Goal: Task Accomplishment & Management: Manage account settings

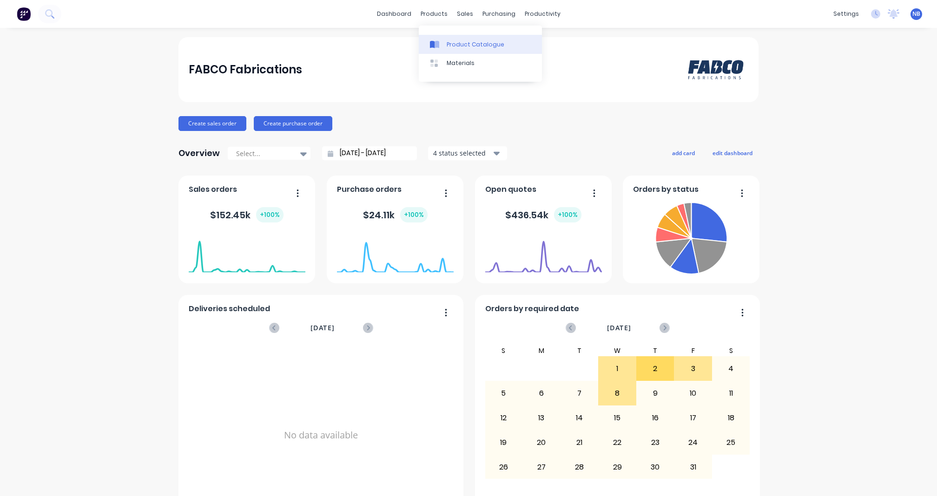
click at [439, 41] on icon at bounding box center [434, 44] width 9 height 8
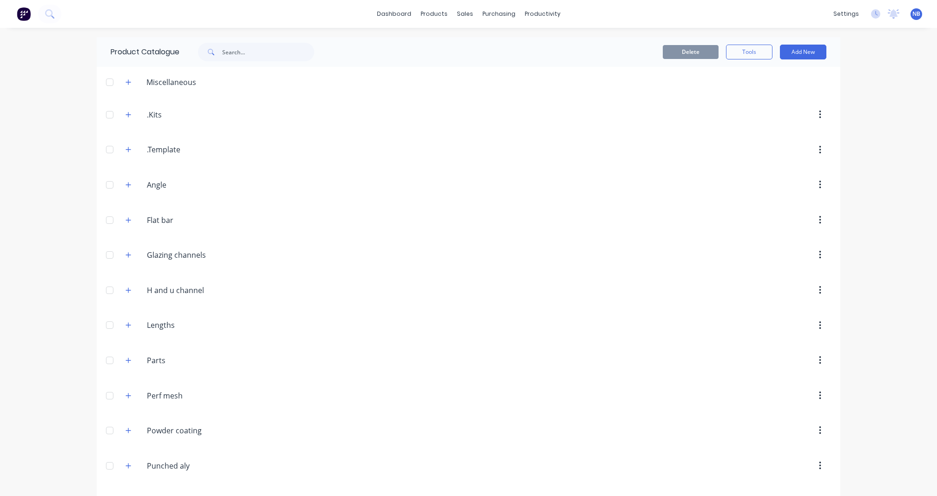
click at [262, 62] on div "Product Catalogue" at bounding box center [217, 52] width 241 height 30
click at [259, 49] on input "text" at bounding box center [268, 52] width 92 height 19
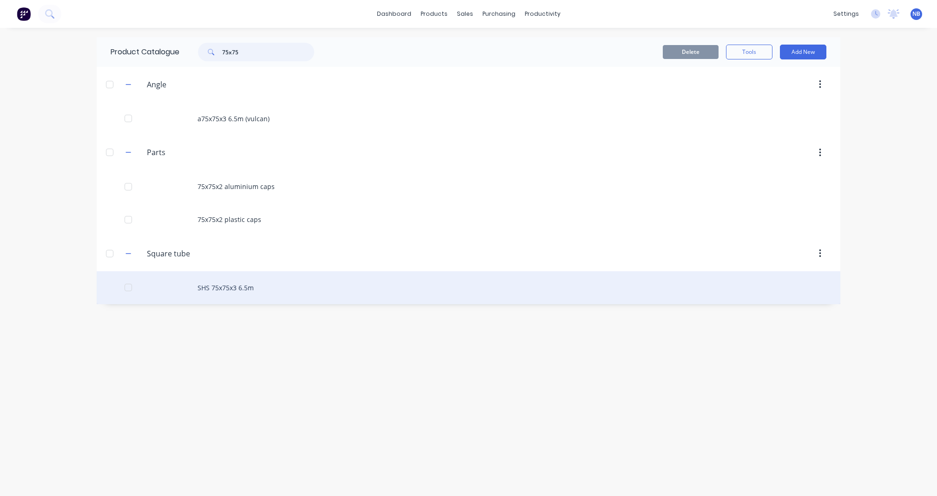
type input "75x75"
click at [243, 297] on div "SHS 75x75x3 6.5m" at bounding box center [469, 287] width 744 height 33
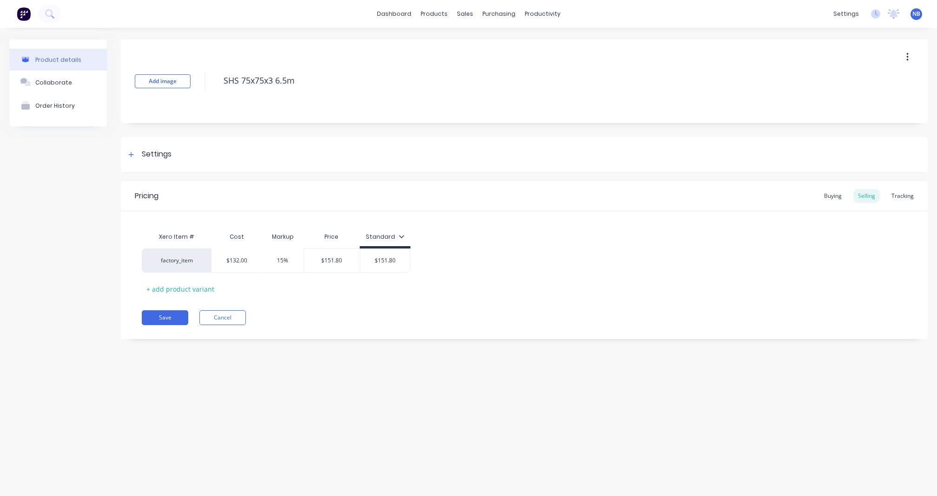
type textarea "x"
click at [895, 192] on div "Tracking" at bounding box center [903, 196] width 32 height 14
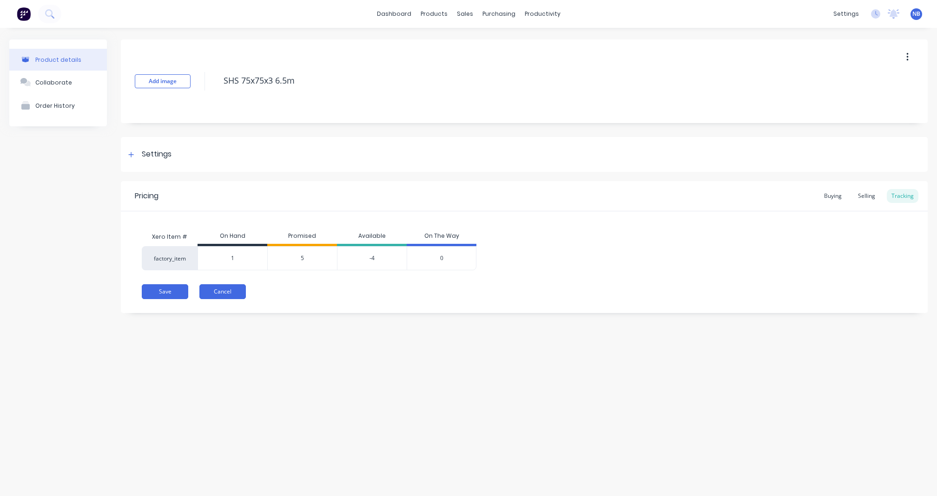
click at [230, 294] on button "Cancel" at bounding box center [222, 292] width 46 height 15
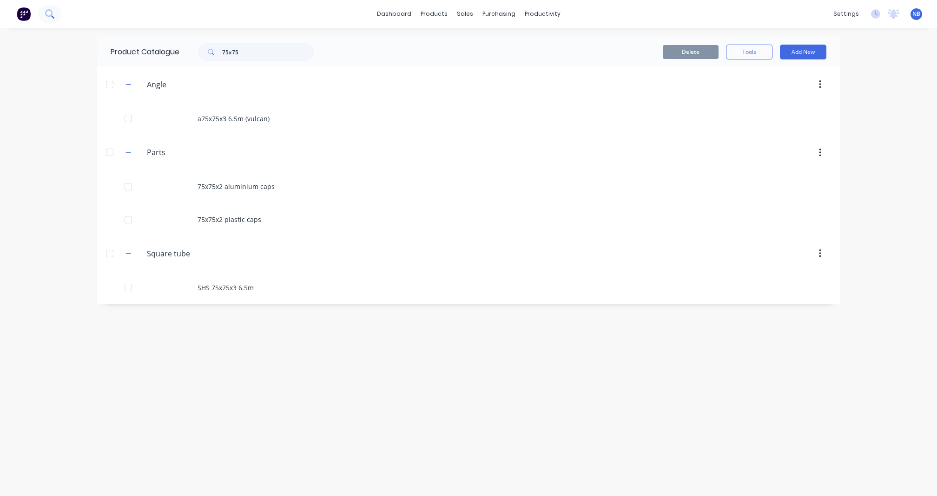
click at [45, 13] on icon at bounding box center [49, 13] width 9 height 9
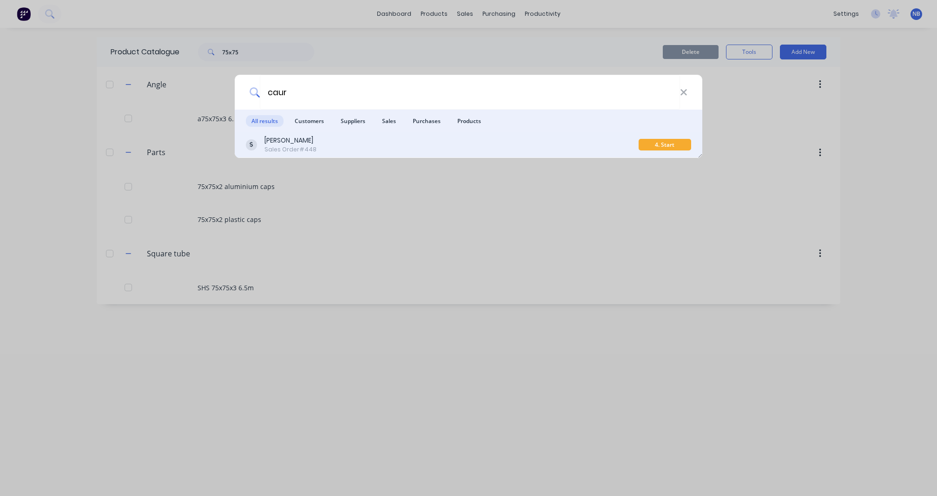
type input "caur"
click at [386, 144] on div "[PERSON_NAME] Order #448" at bounding box center [442, 145] width 393 height 18
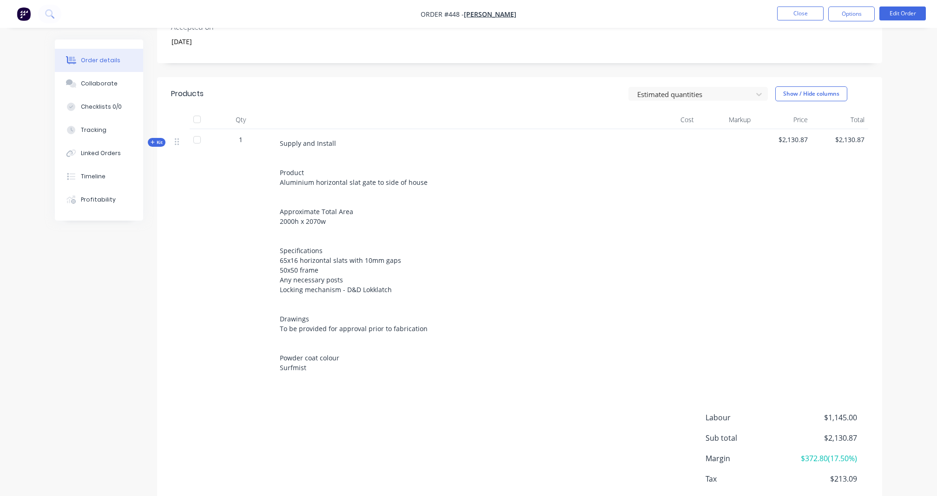
scroll to position [283, 0]
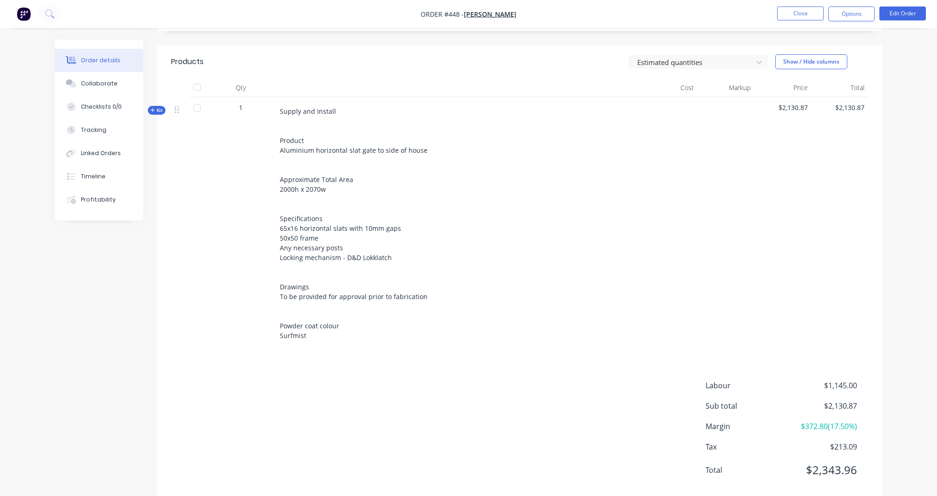
click at [157, 116] on div "Order details Collaborate Checklists 0/0 Tracking Linked Orders Timeline Profit…" at bounding box center [106, 130] width 102 height 181
click at [157, 112] on span "Kit" at bounding box center [157, 110] width 12 height 7
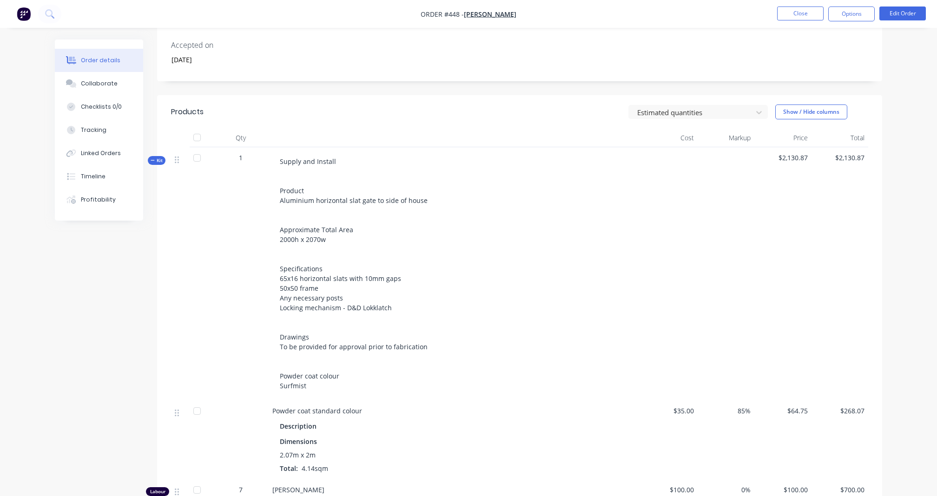
scroll to position [217, 0]
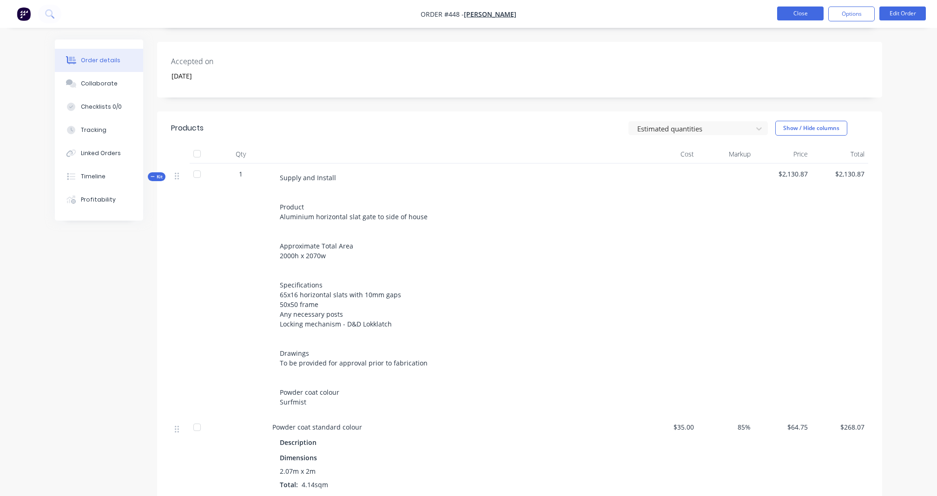
click at [809, 11] on button "Close" at bounding box center [800, 14] width 46 height 14
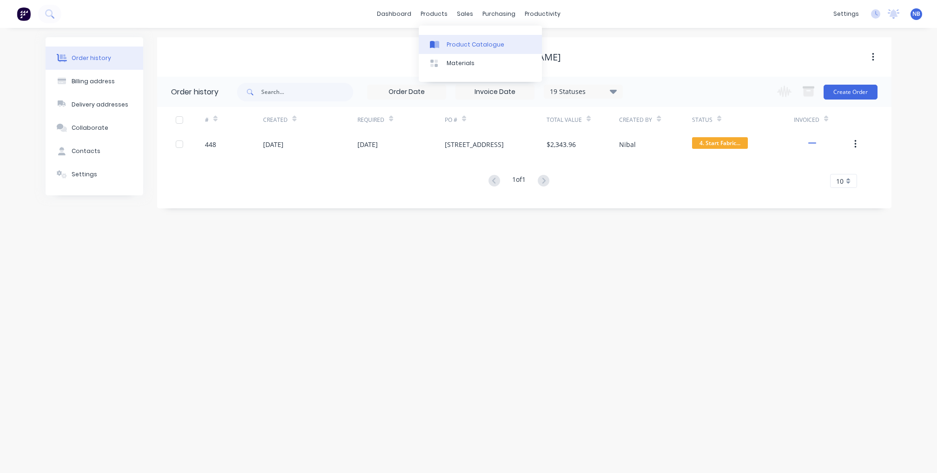
click at [453, 49] on div "Product Catalogue" at bounding box center [476, 44] width 58 height 8
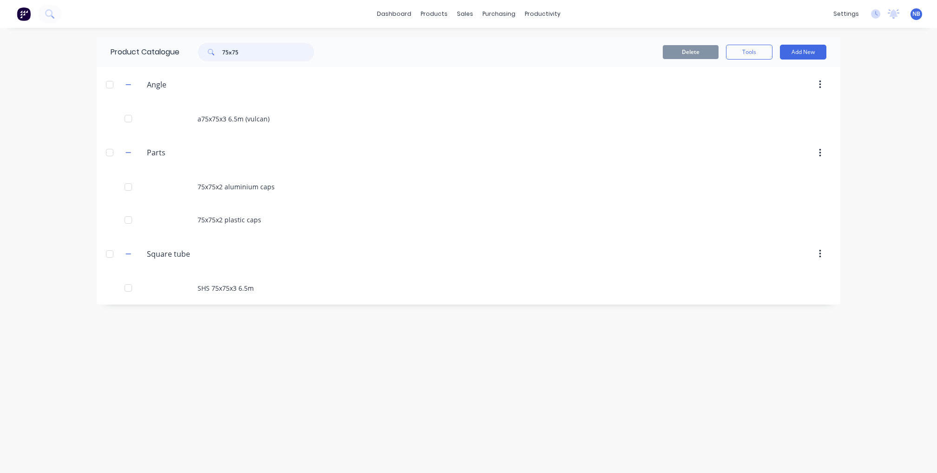
click at [260, 55] on input "75x75" at bounding box center [268, 52] width 92 height 19
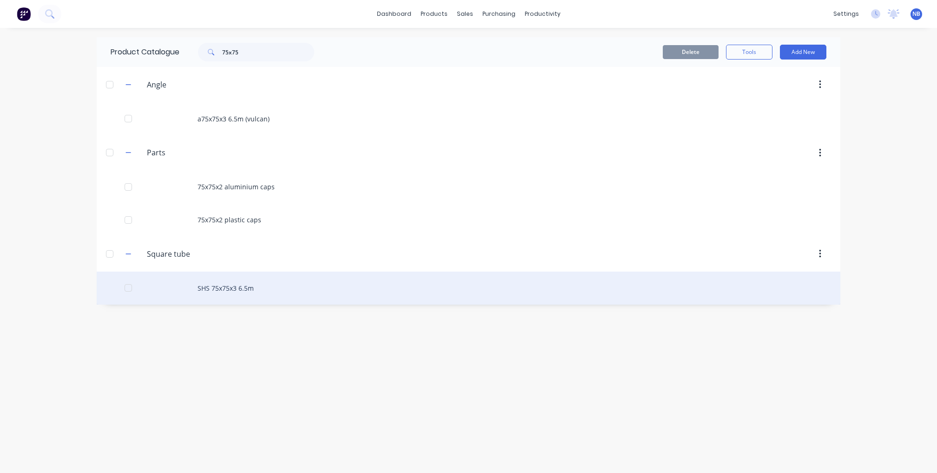
click at [257, 292] on div "SHS 75x75x3 6.5m" at bounding box center [469, 287] width 744 height 33
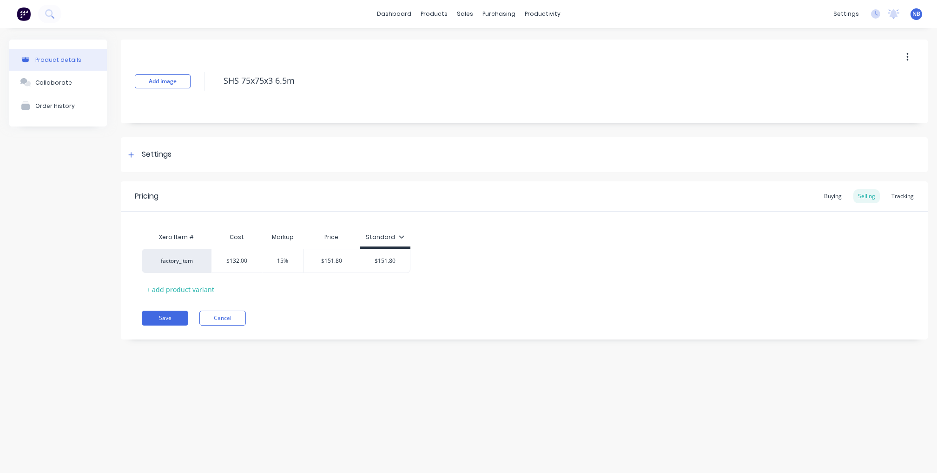
type textarea "x"
click at [843, 196] on div "Buying" at bounding box center [833, 196] width 27 height 14
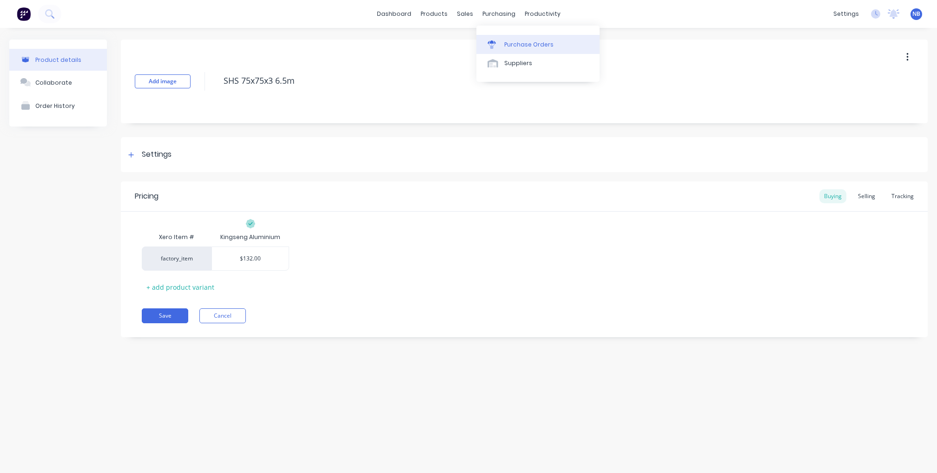
click at [506, 49] on div "Purchase Orders" at bounding box center [528, 44] width 49 height 8
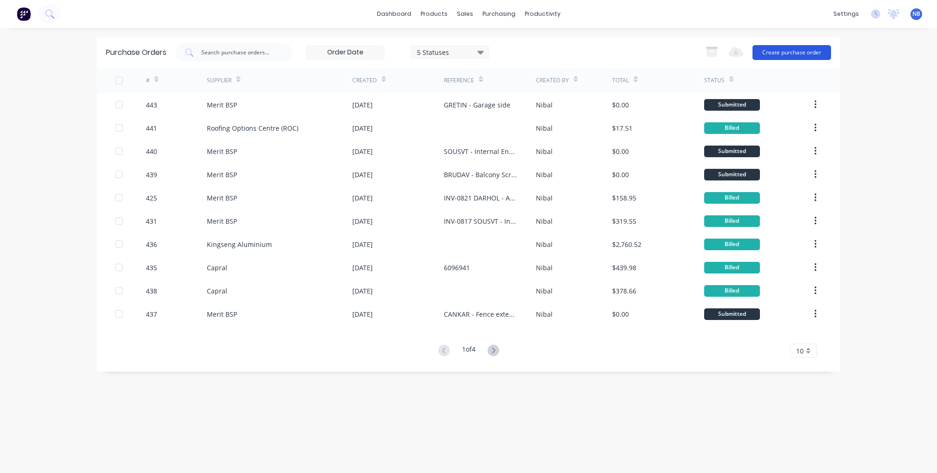
click at [784, 51] on button "Create purchase order" at bounding box center [792, 52] width 79 height 15
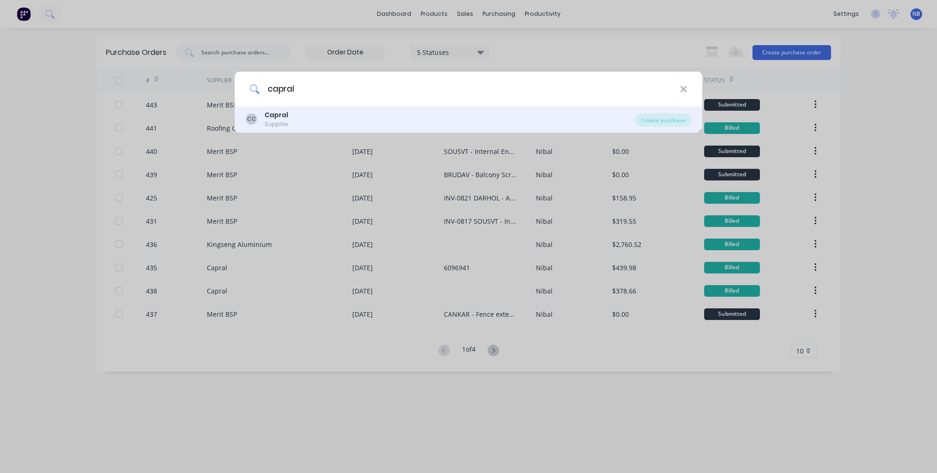
type input "capral"
click at [460, 119] on div "[PERSON_NAME] Supplier" at bounding box center [441, 119] width 390 height 18
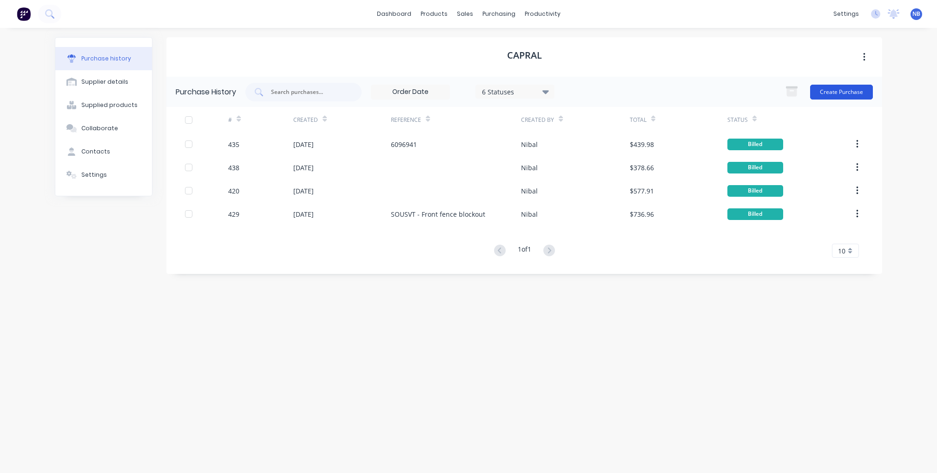
click at [829, 92] on button "Create Purchase" at bounding box center [841, 92] width 63 height 15
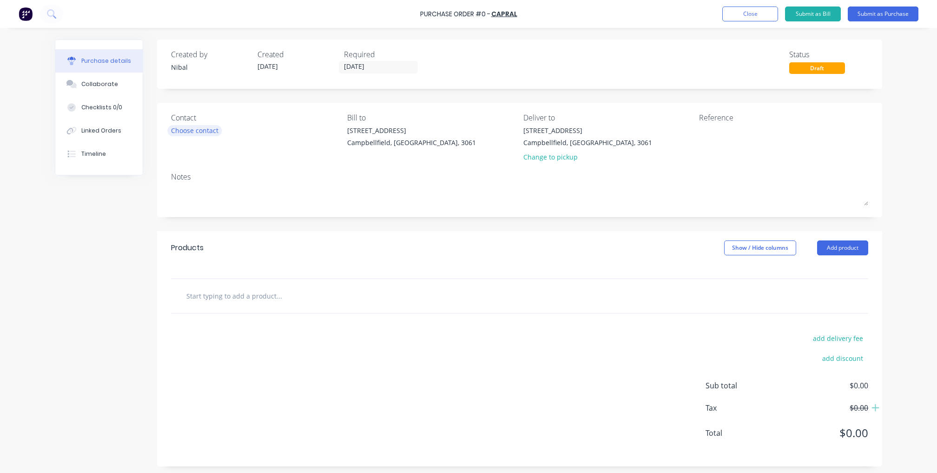
click at [204, 133] on div "Choose contact" at bounding box center [194, 131] width 47 height 10
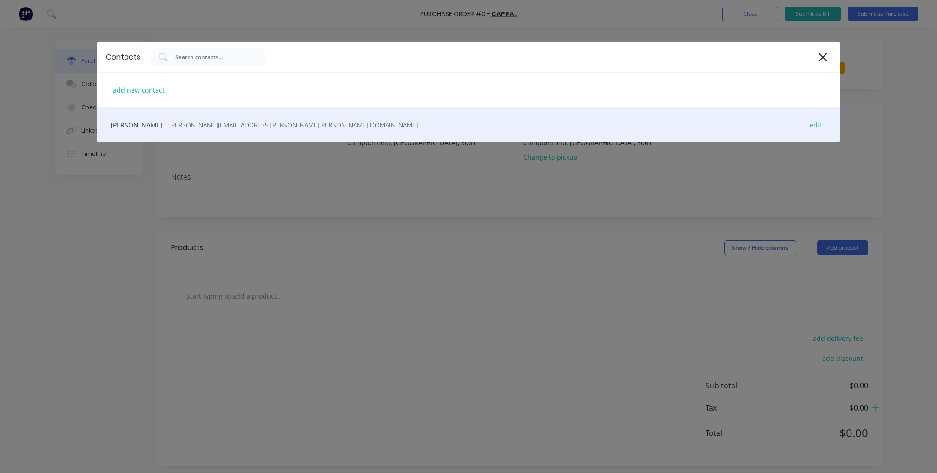
click at [211, 127] on span "- [PERSON_NAME][EMAIL_ADDRESS][PERSON_NAME][PERSON_NAME][DOMAIN_NAME] -" at bounding box center [293, 125] width 257 height 10
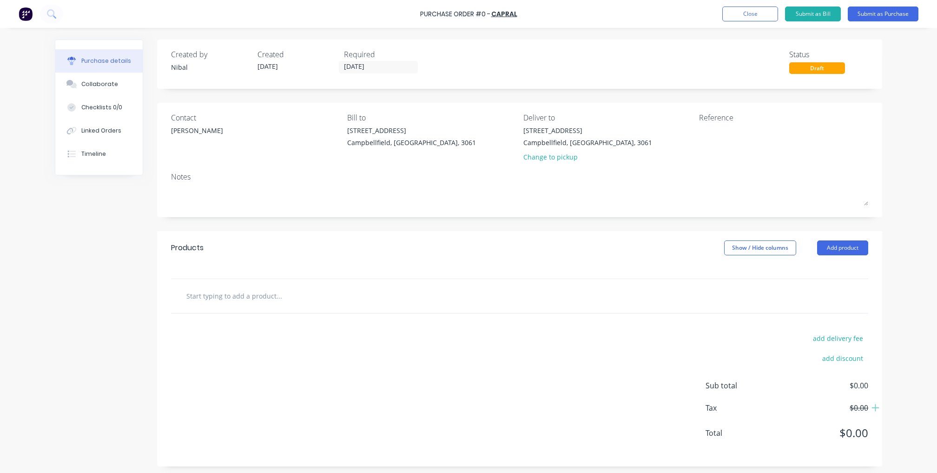
click at [263, 296] on input "text" at bounding box center [279, 295] width 186 height 19
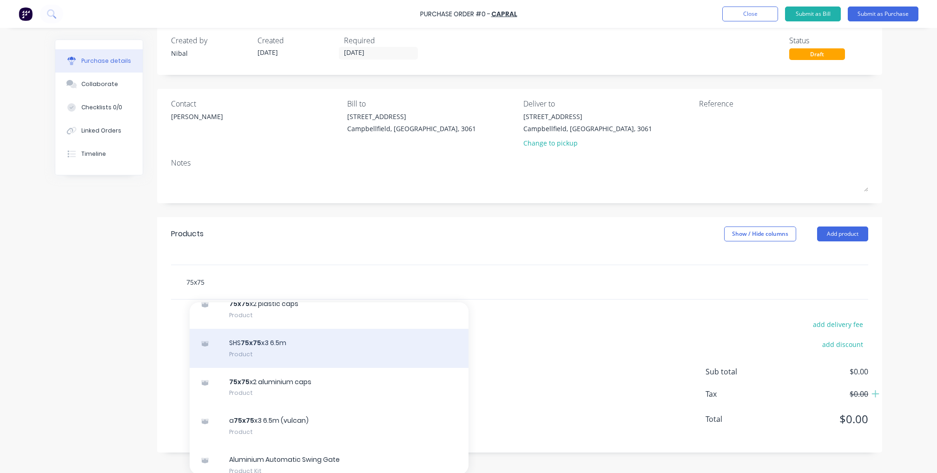
type input "75x75"
click at [289, 334] on div "SHS 75x75 x3 6.5m Product" at bounding box center [329, 348] width 279 height 39
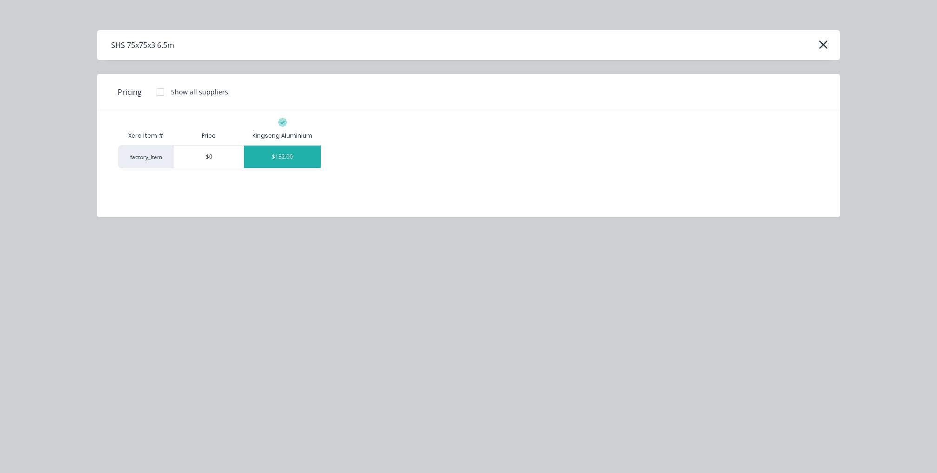
click at [263, 154] on div "$132.00" at bounding box center [282, 157] width 77 height 22
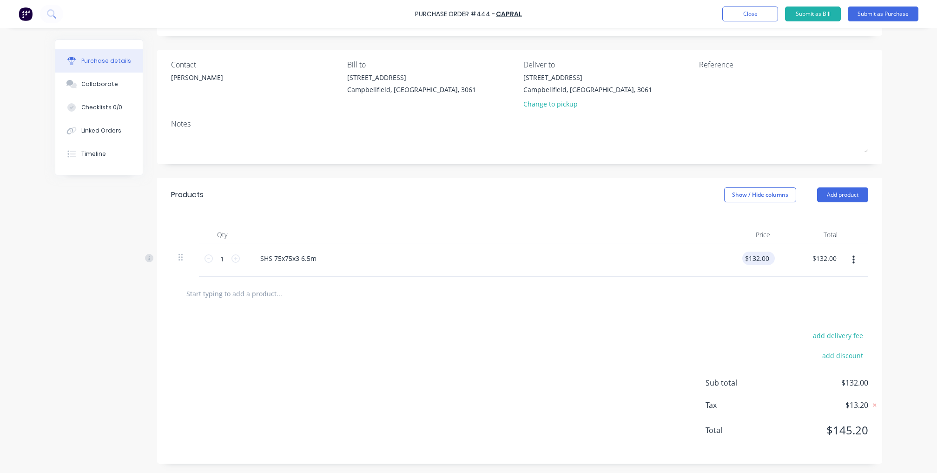
scroll to position [55, 0]
drag, startPoint x: 770, startPoint y: 253, endPoint x: 709, endPoint y: 253, distance: 60.9
click at [709, 253] on div "1 1 SHS 75x75x3 6.5m 132.00 132.00 $132.00 $132.00" at bounding box center [519, 260] width 697 height 33
type input "$132.00"
click at [887, 216] on div "Purchase details Collaborate Checklists 0/0 Linked Orders Timeline Created by […" at bounding box center [469, 169] width 846 height 426
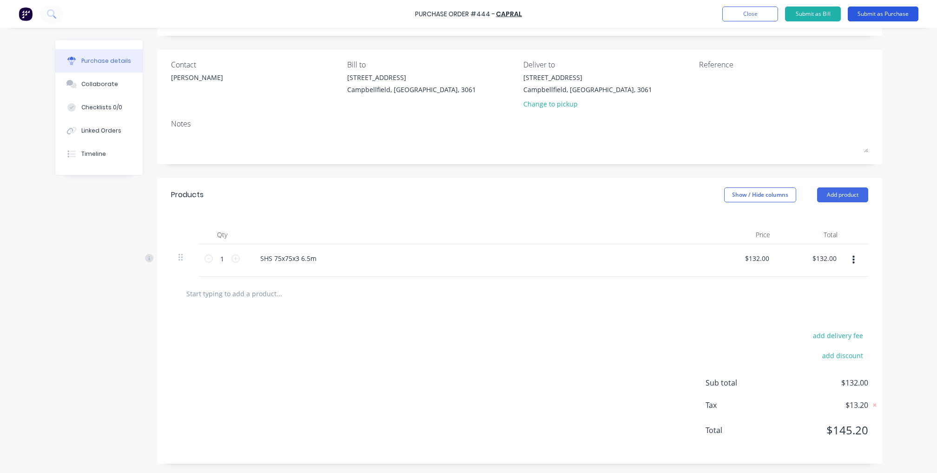
click at [880, 17] on button "Submit as Purchase" at bounding box center [883, 14] width 71 height 15
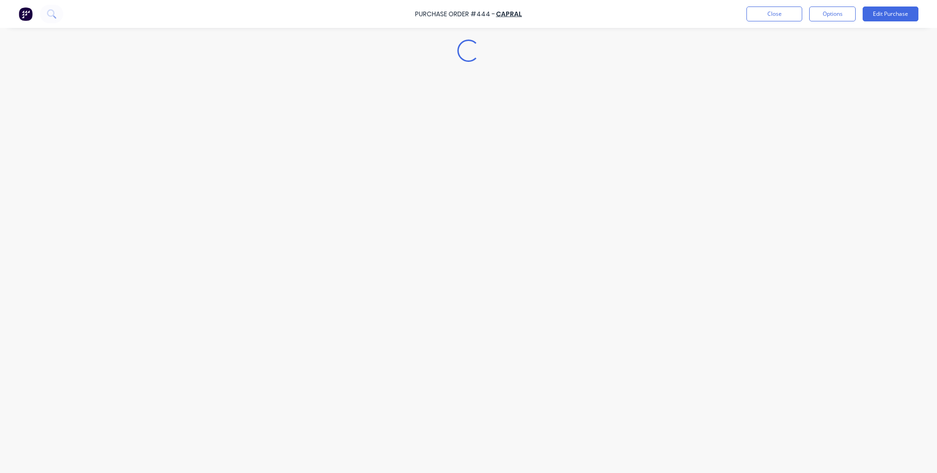
scroll to position [0, 0]
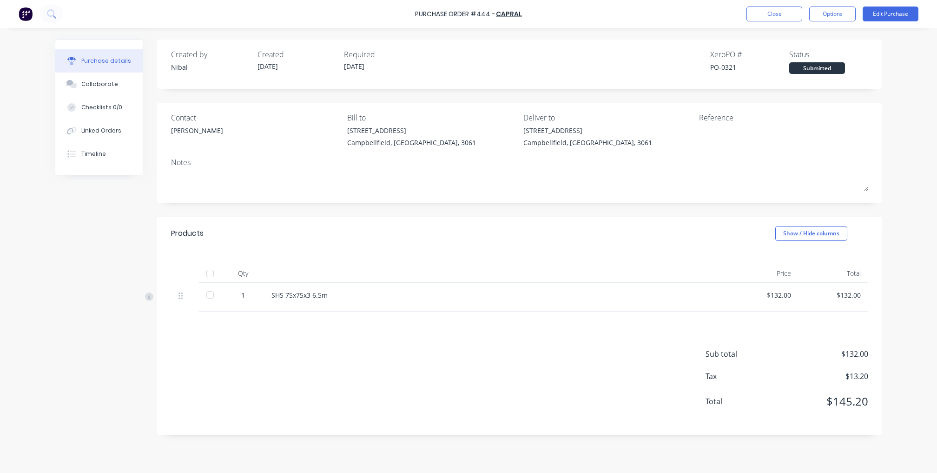
click at [783, 294] on div "$132.00" at bounding box center [763, 295] width 55 height 10
click at [780, 19] on button "Close" at bounding box center [775, 14] width 56 height 15
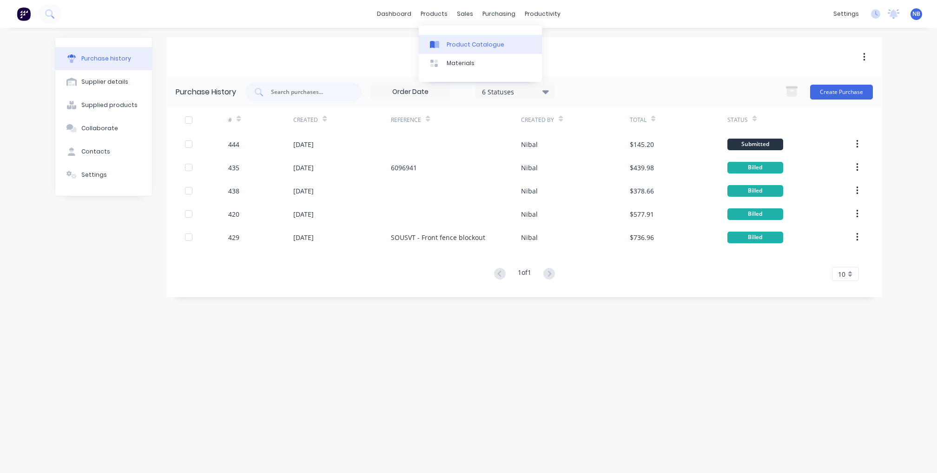
click at [456, 45] on div "Product Catalogue" at bounding box center [476, 44] width 58 height 8
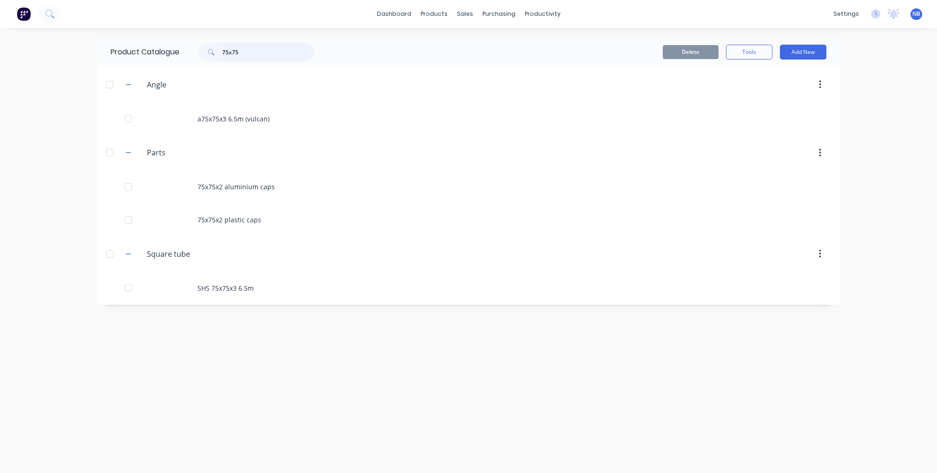
click at [260, 54] on input "75x75" at bounding box center [268, 52] width 92 height 19
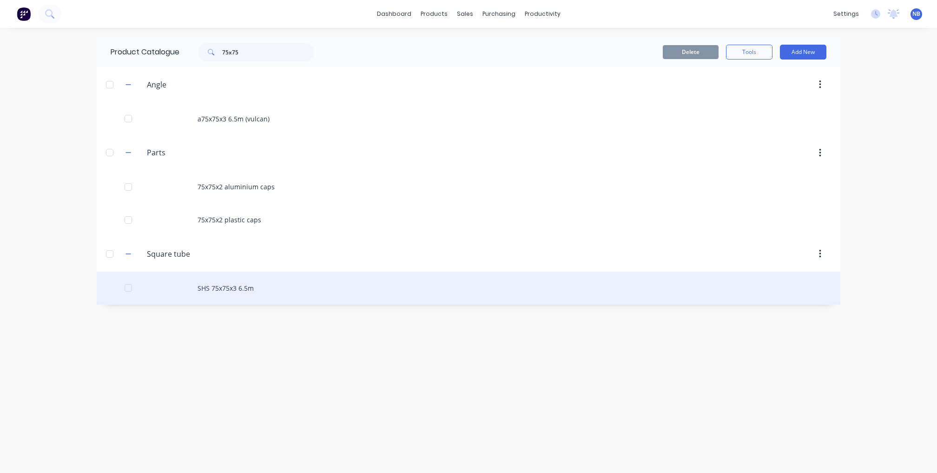
click at [252, 304] on div "SHS 75x75x3 6.5m" at bounding box center [469, 287] width 744 height 33
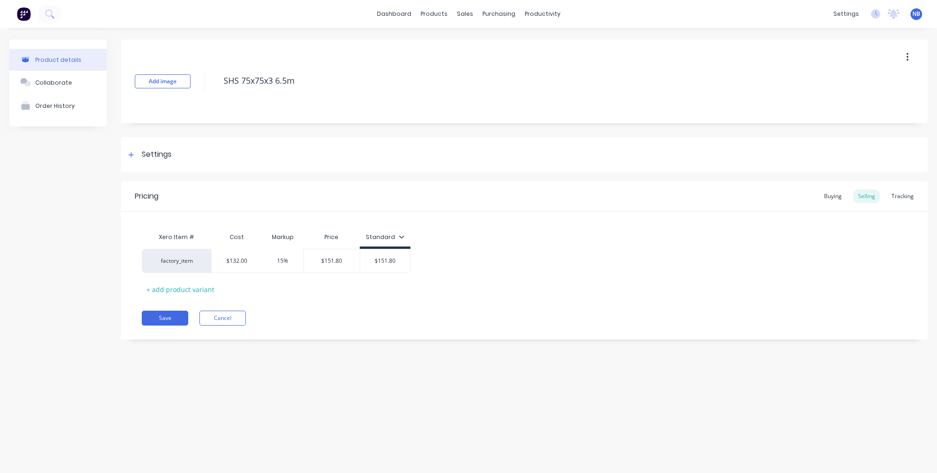
type textarea "x"
click at [843, 195] on div "Buying" at bounding box center [833, 196] width 27 height 14
click at [207, 146] on div "Settings" at bounding box center [524, 154] width 807 height 35
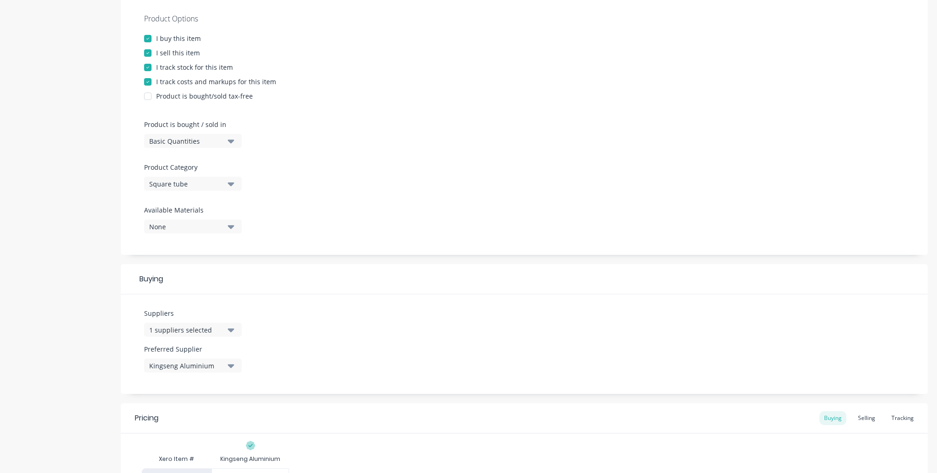
scroll to position [183, 0]
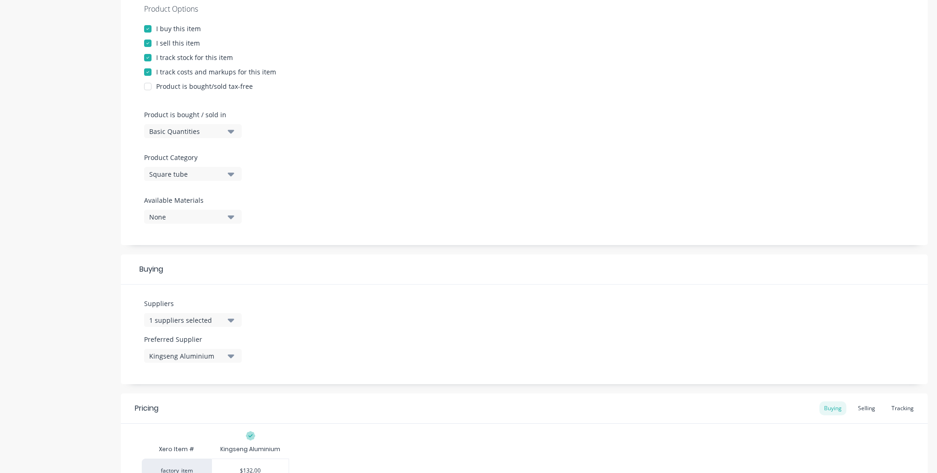
click at [209, 304] on label "Suppliers" at bounding box center [193, 303] width 98 height 10
click at [209, 307] on div "Suppliers 1 suppliers selected" at bounding box center [193, 312] width 98 height 28
click at [209, 315] on div "1 suppliers selected" at bounding box center [186, 320] width 74 height 10
click at [207, 348] on input "text" at bounding box center [220, 347] width 99 height 19
type input "car"
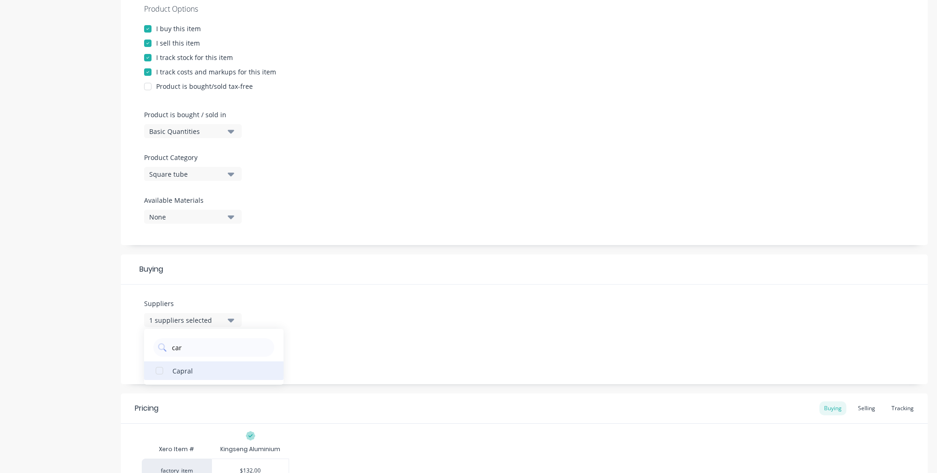
drag, startPoint x: 211, startPoint y: 382, endPoint x: 155, endPoint y: 367, distance: 57.4
click at [155, 367] on div "button" at bounding box center [159, 370] width 19 height 19
type textarea "x"
type input "car"
click at [407, 315] on div "Suppliers 2 suppliers selected car Capral Preferred Supplier Kingseng Aluminium" at bounding box center [524, 334] width 807 height 99
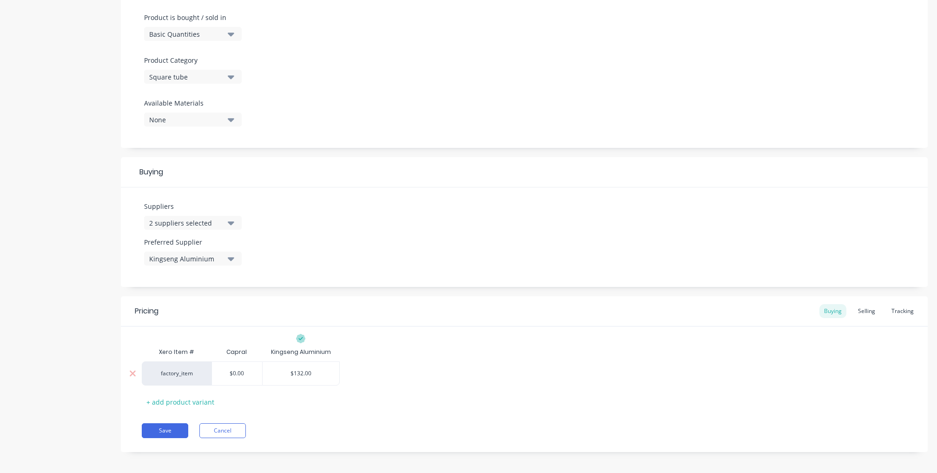
scroll to position [279, 0]
drag, startPoint x: 250, startPoint y: 376, endPoint x: 227, endPoint y: 369, distance: 23.4
click at [227, 369] on div "factory_item $0.00 $132.00" at bounding box center [524, 374] width 765 height 25
type input "$0.00"
click at [236, 370] on input "$0.00" at bounding box center [237, 374] width 50 height 8
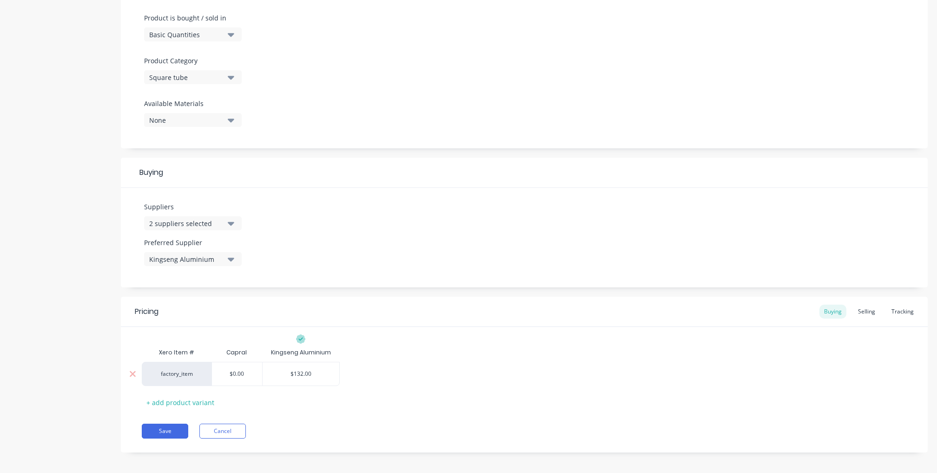
paste input "144.51818182"
type textarea "x"
type input "144.51818182"
click at [379, 379] on div "factory_item $144.5182 144.51818182 $132.00" at bounding box center [524, 374] width 765 height 24
click at [173, 423] on button "Save" at bounding box center [165, 430] width 46 height 15
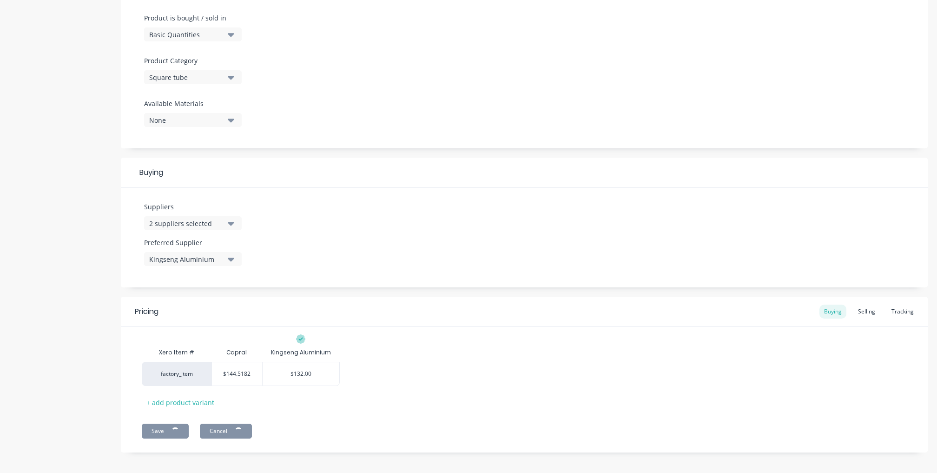
type textarea "x"
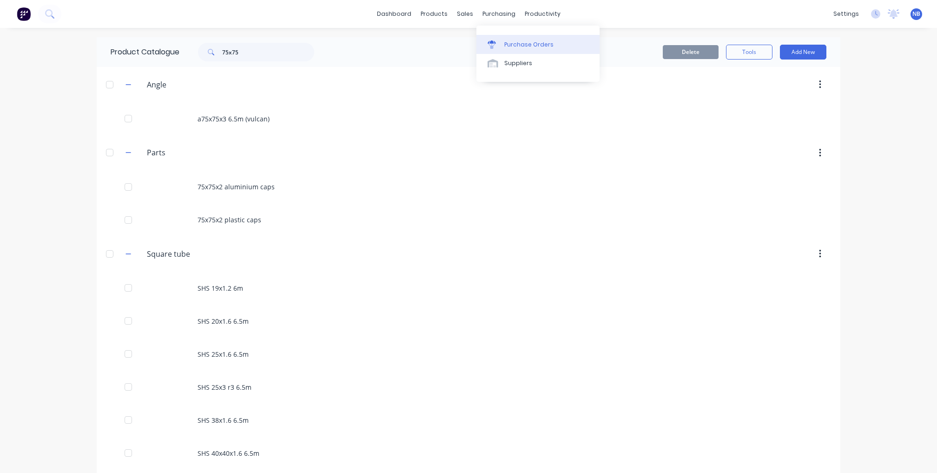
click at [516, 40] on div "Purchase Orders" at bounding box center [528, 44] width 49 height 8
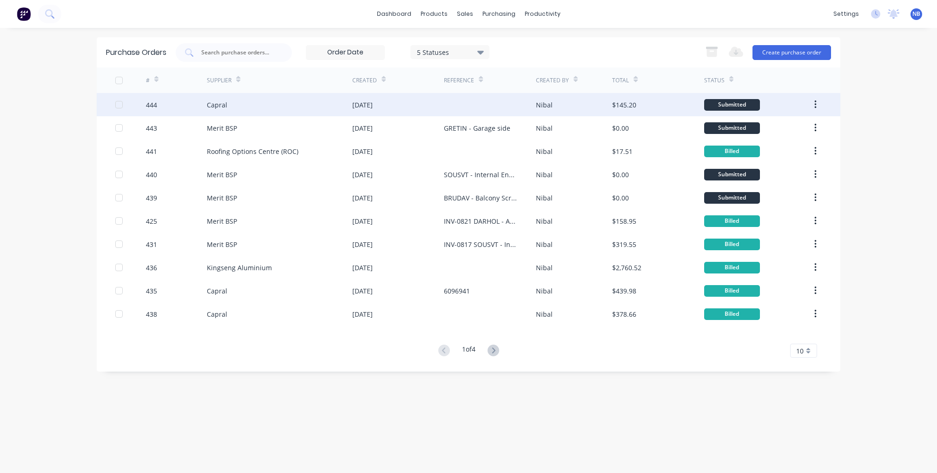
click at [239, 109] on div "Capral" at bounding box center [280, 104] width 146 height 23
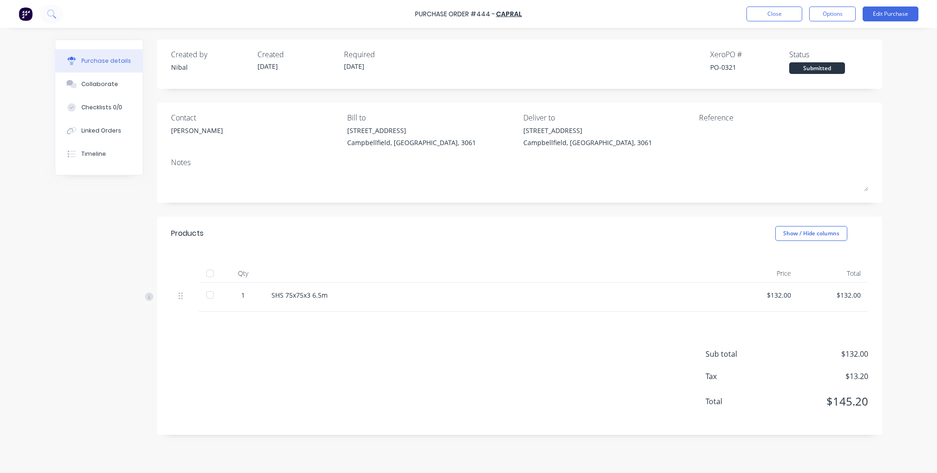
click at [852, 291] on div "$132.00" at bounding box center [833, 295] width 55 height 10
click at [905, 5] on div "Purchase Order #444 - Capral Close Options Edit Purchase" at bounding box center [468, 14] width 937 height 28
click at [902, 9] on button "Edit Purchase" at bounding box center [891, 14] width 56 height 15
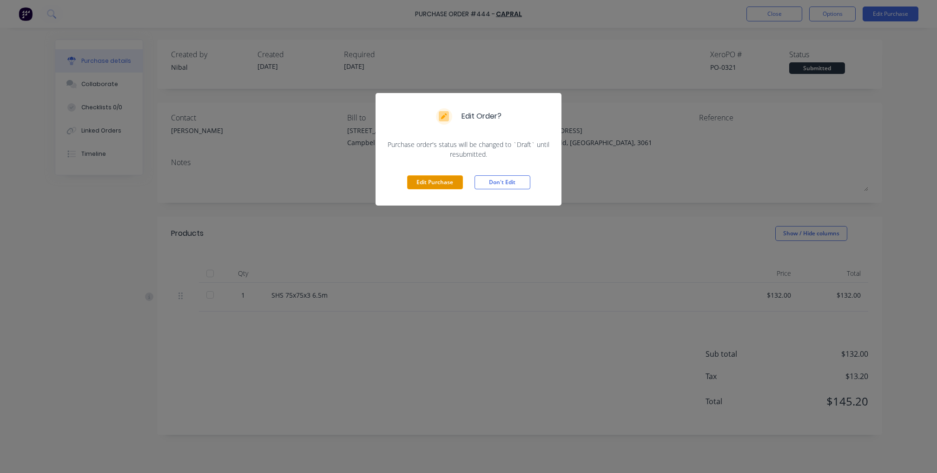
click at [425, 181] on button "Edit Purchase" at bounding box center [435, 182] width 56 height 14
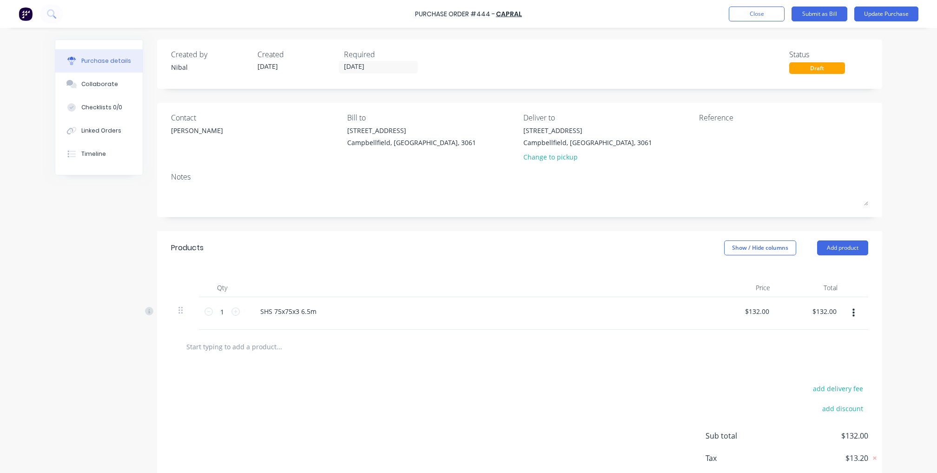
click at [861, 315] on button "button" at bounding box center [854, 312] width 22 height 17
click at [807, 392] on button "Delete" at bounding box center [825, 393] width 79 height 19
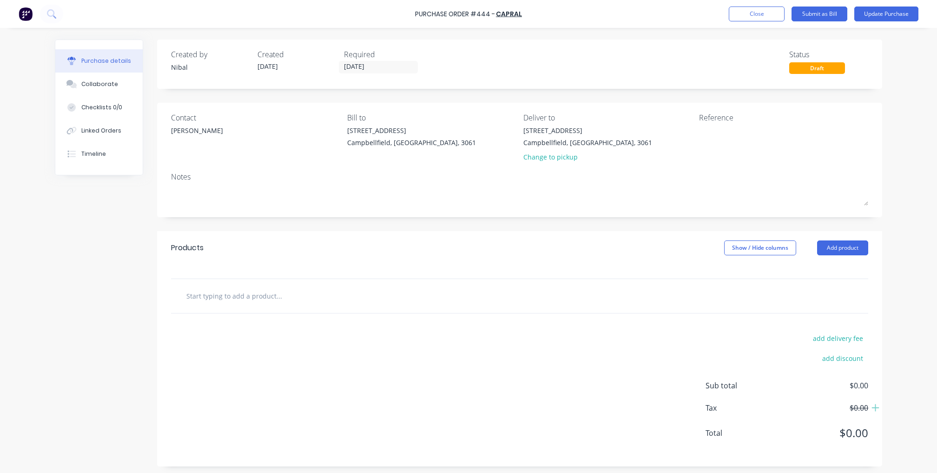
click at [214, 308] on div at bounding box center [519, 296] width 697 height 34
click at [215, 298] on input "text" at bounding box center [279, 295] width 186 height 19
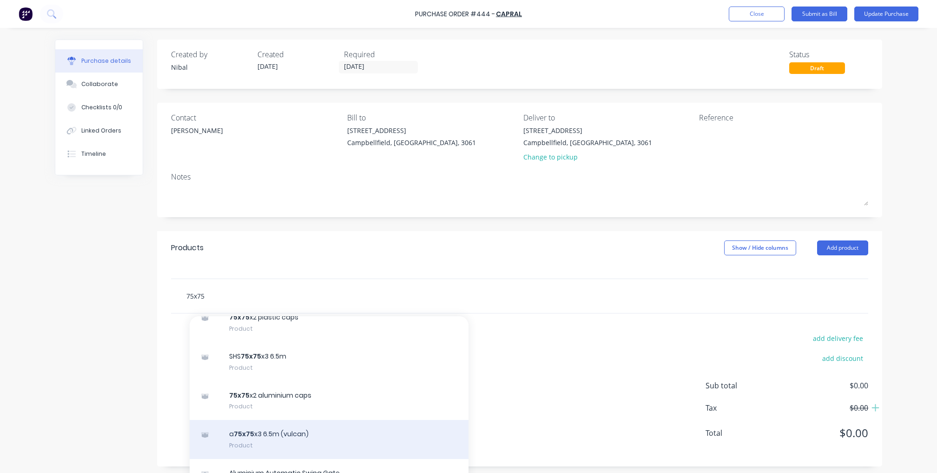
scroll to position [270, 0]
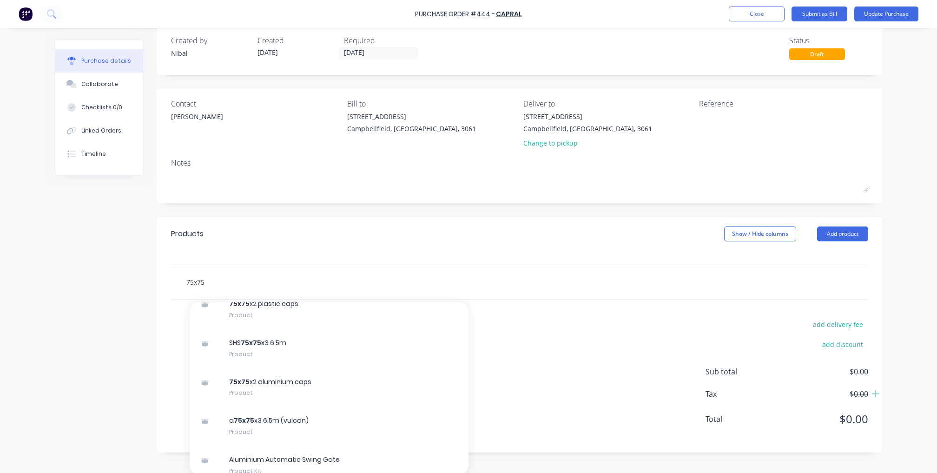
type input "75x75"
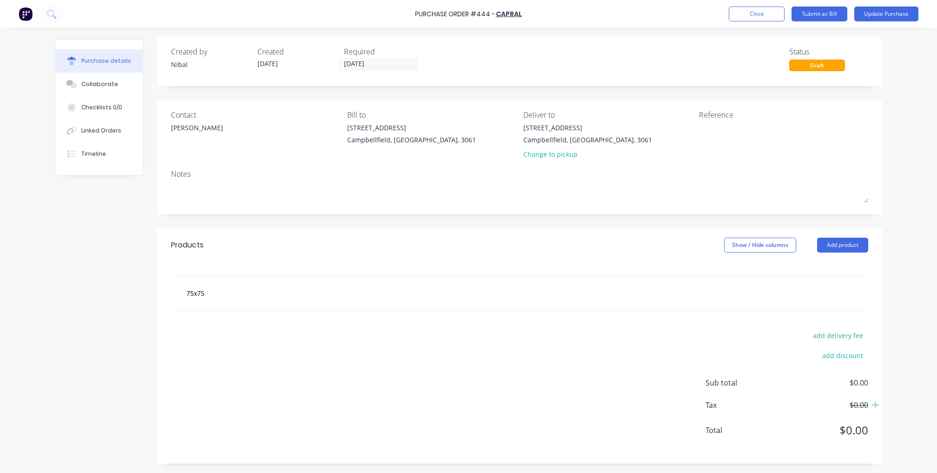
click at [834, 235] on div "Products Show / Hide columns Add product" at bounding box center [519, 244] width 725 height 33
click at [837, 251] on button "Add product" at bounding box center [842, 245] width 51 height 15
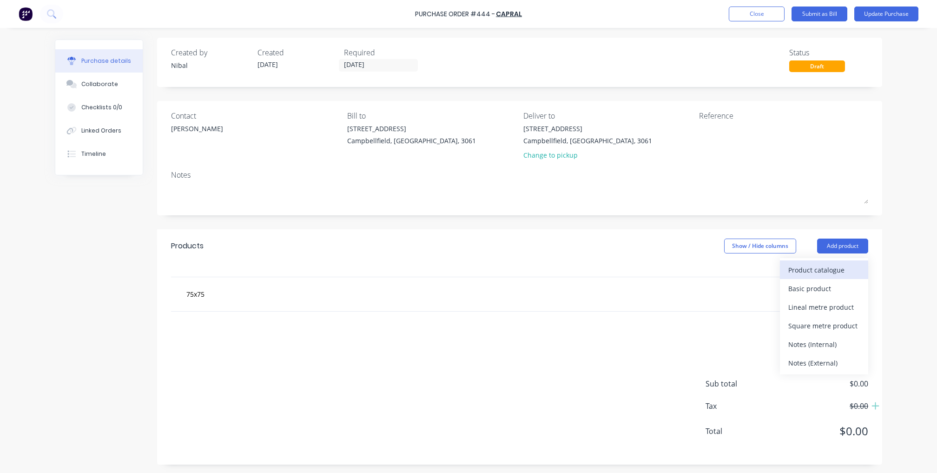
click at [825, 272] on div "Product catalogue" at bounding box center [824, 269] width 72 height 13
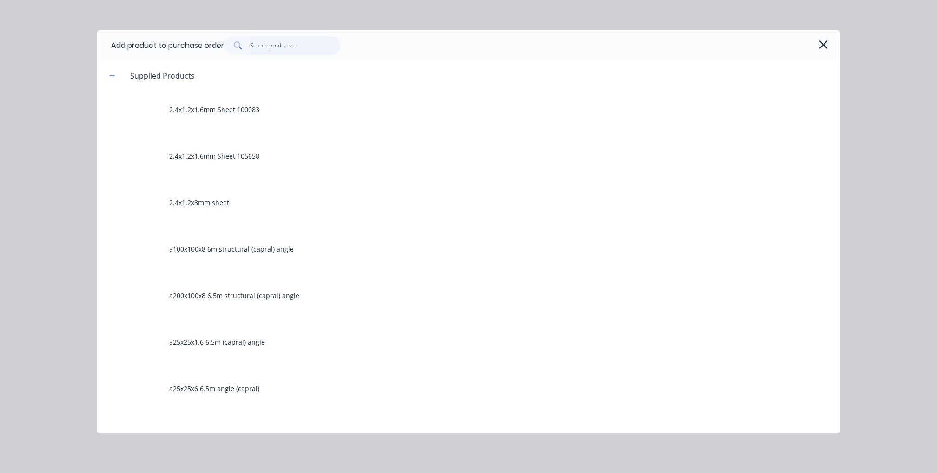
click at [318, 44] on input "text" at bounding box center [295, 45] width 91 height 19
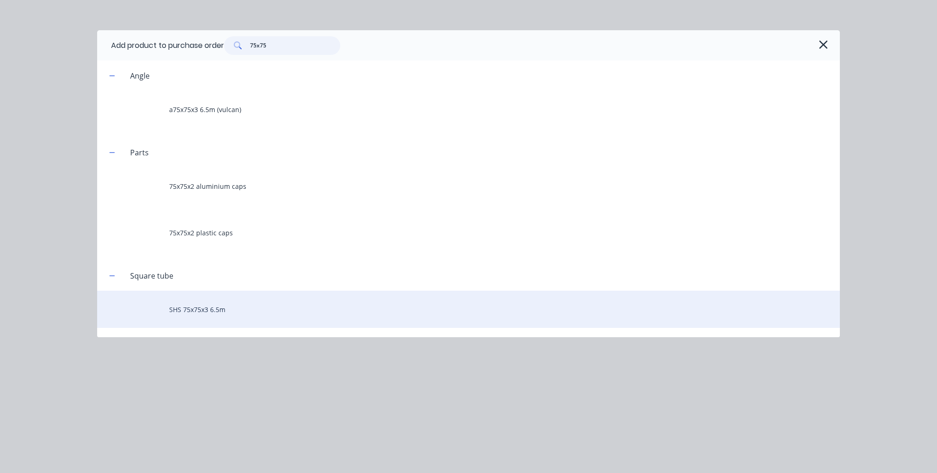
type input "75x75"
click at [218, 303] on div "SHS 75x75x3 6.5m" at bounding box center [468, 309] width 743 height 37
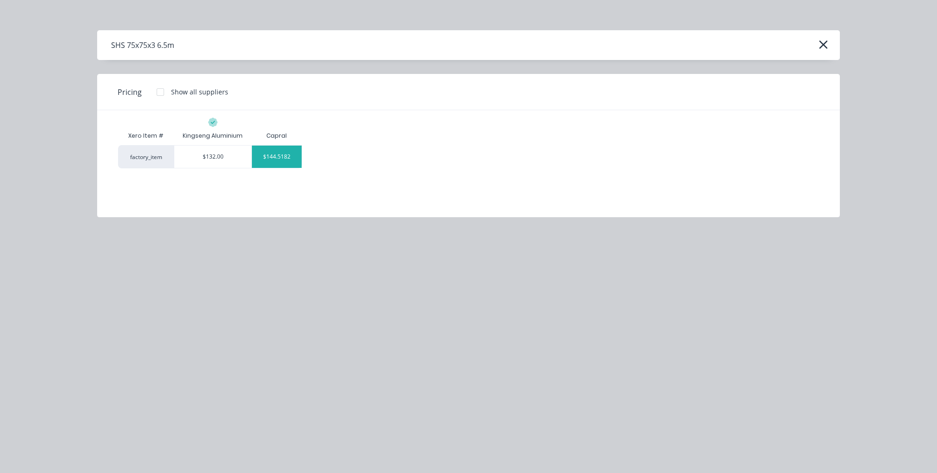
click at [270, 161] on div "$144.5182" at bounding box center [277, 157] width 50 height 22
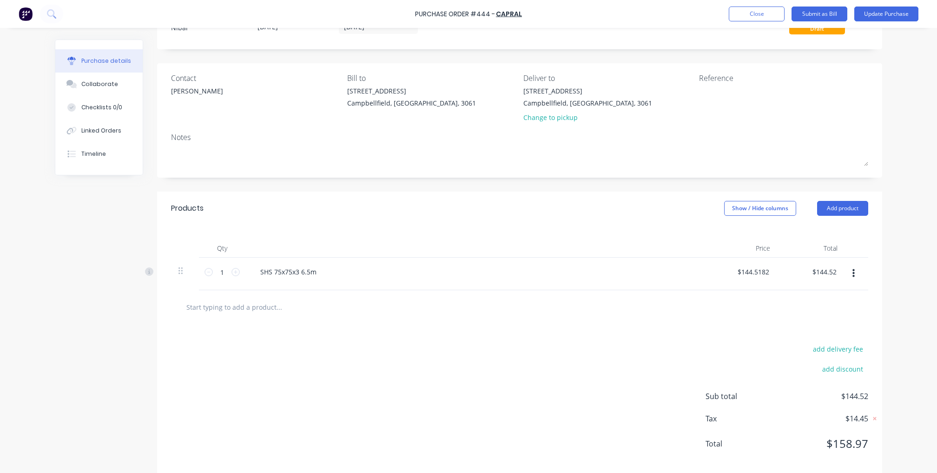
scroll to position [49, 0]
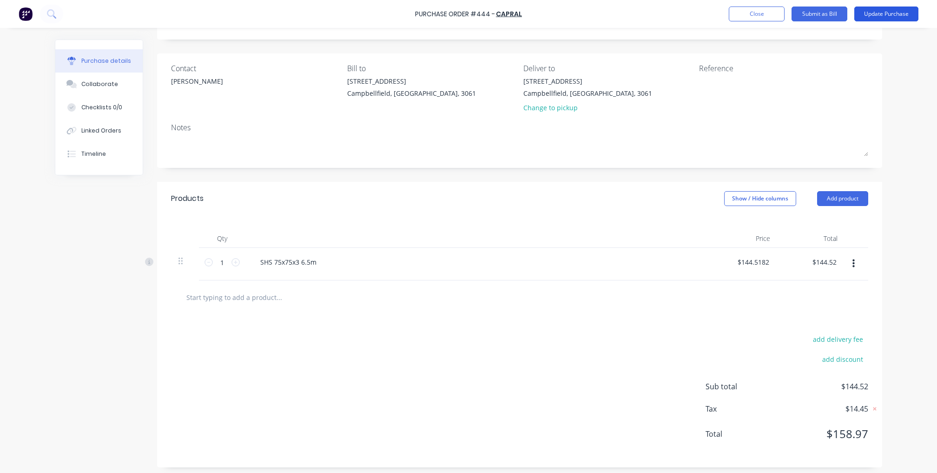
click at [896, 12] on button "Update Purchase" at bounding box center [886, 14] width 64 height 15
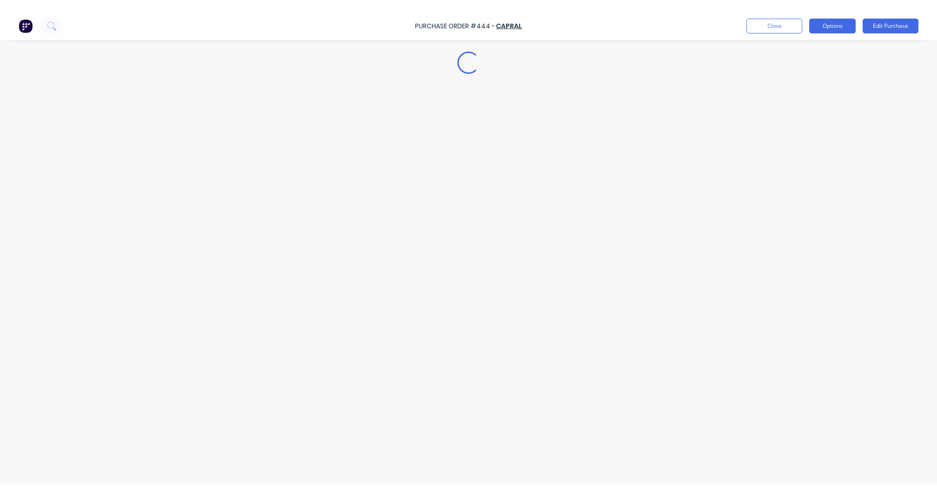
scroll to position [0, 0]
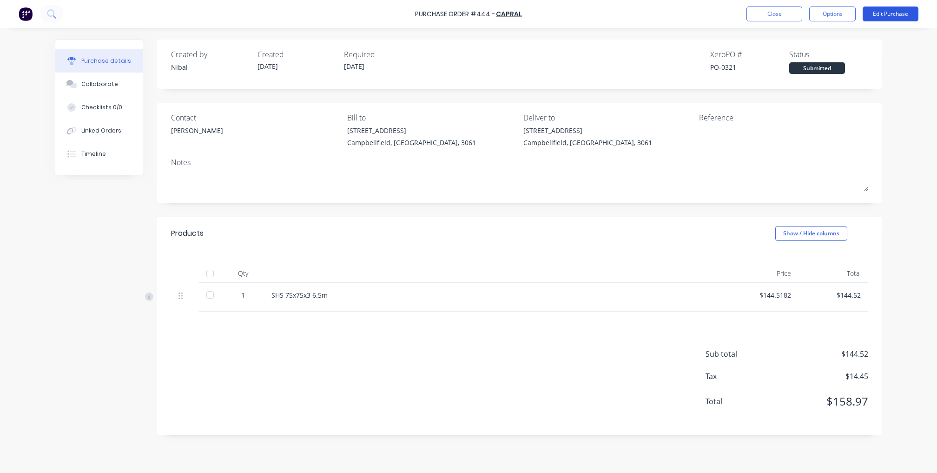
click at [913, 16] on button "Edit Purchase" at bounding box center [891, 14] width 56 height 15
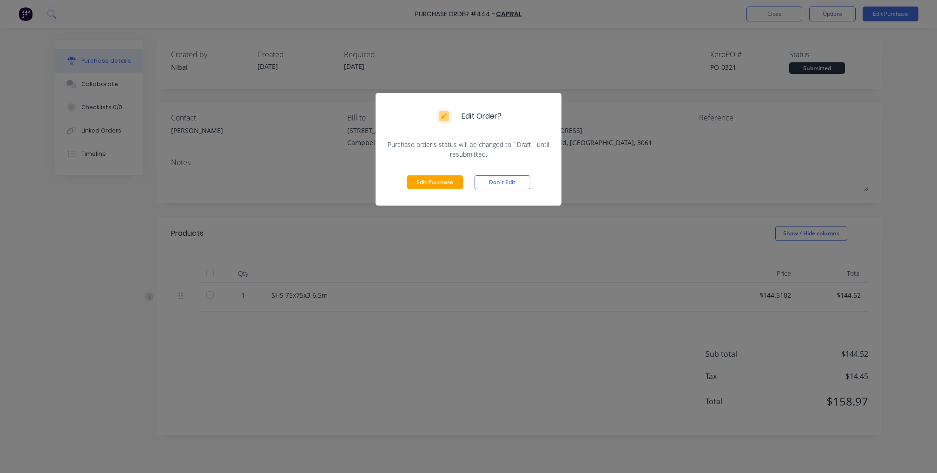
click at [503, 170] on div "Edit Purchase Don't Edit" at bounding box center [469, 182] width 186 height 46
click at [503, 178] on button "Don't Edit" at bounding box center [503, 182] width 56 height 14
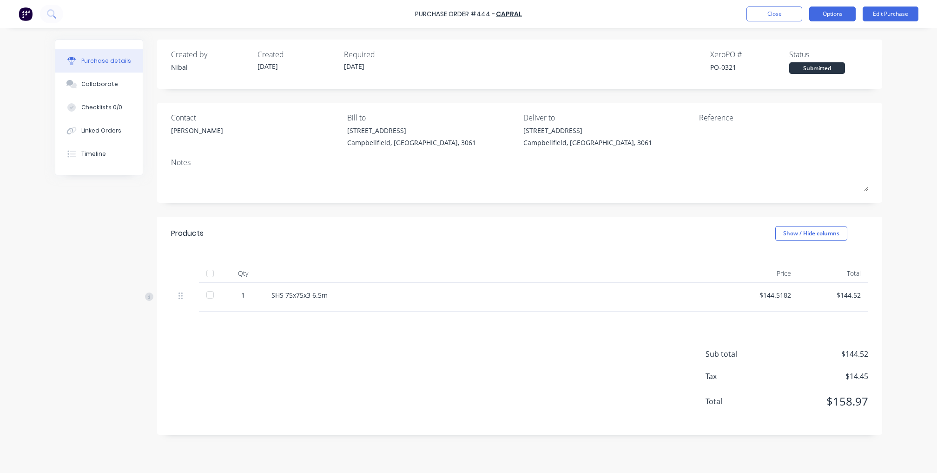
click at [834, 11] on button "Options" at bounding box center [832, 14] width 46 height 15
click at [804, 52] on div "Convert to Bill" at bounding box center [812, 56] width 72 height 13
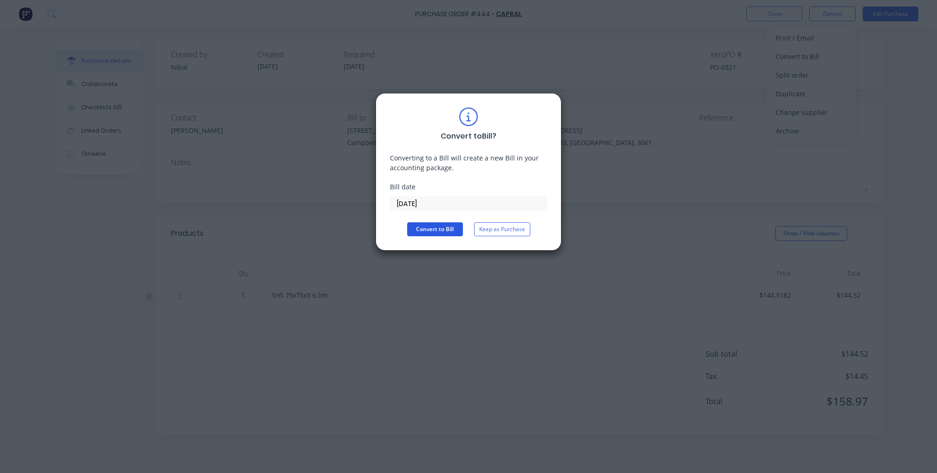
click at [446, 226] on button "Convert to Bill" at bounding box center [435, 229] width 56 height 14
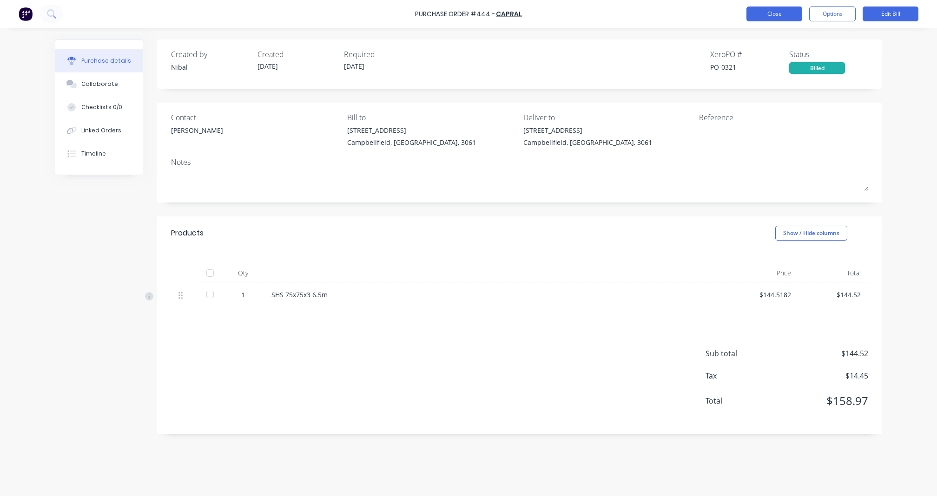
click at [780, 13] on button "Close" at bounding box center [775, 14] width 56 height 15
